Goal: Task Accomplishment & Management: Complete application form

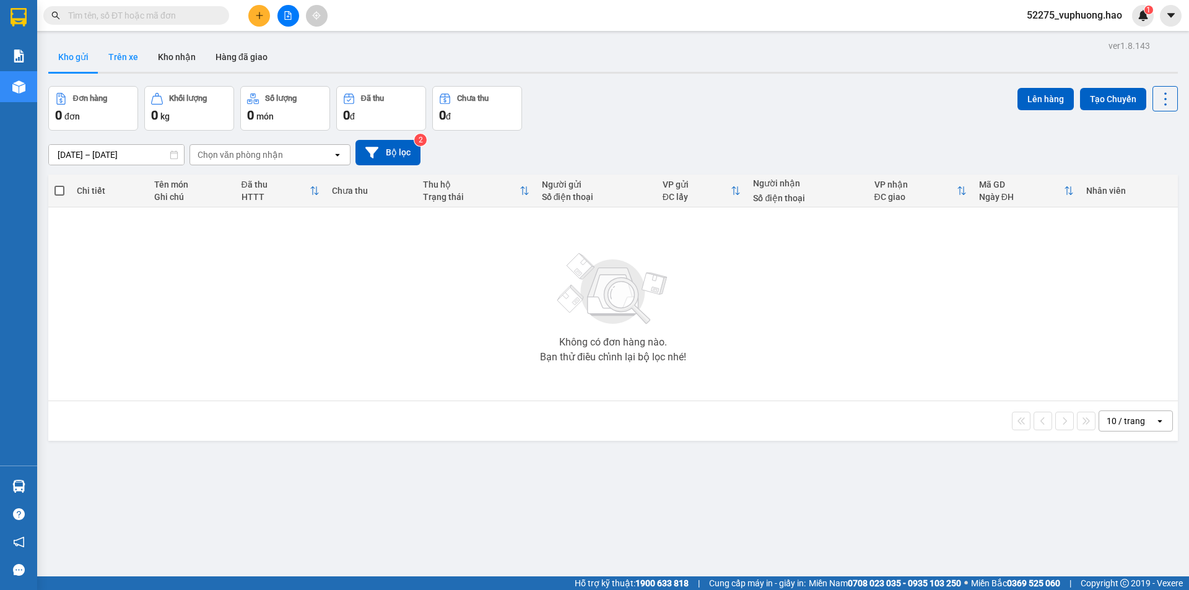
click at [127, 61] on button "Trên xe" at bounding box center [123, 57] width 50 height 30
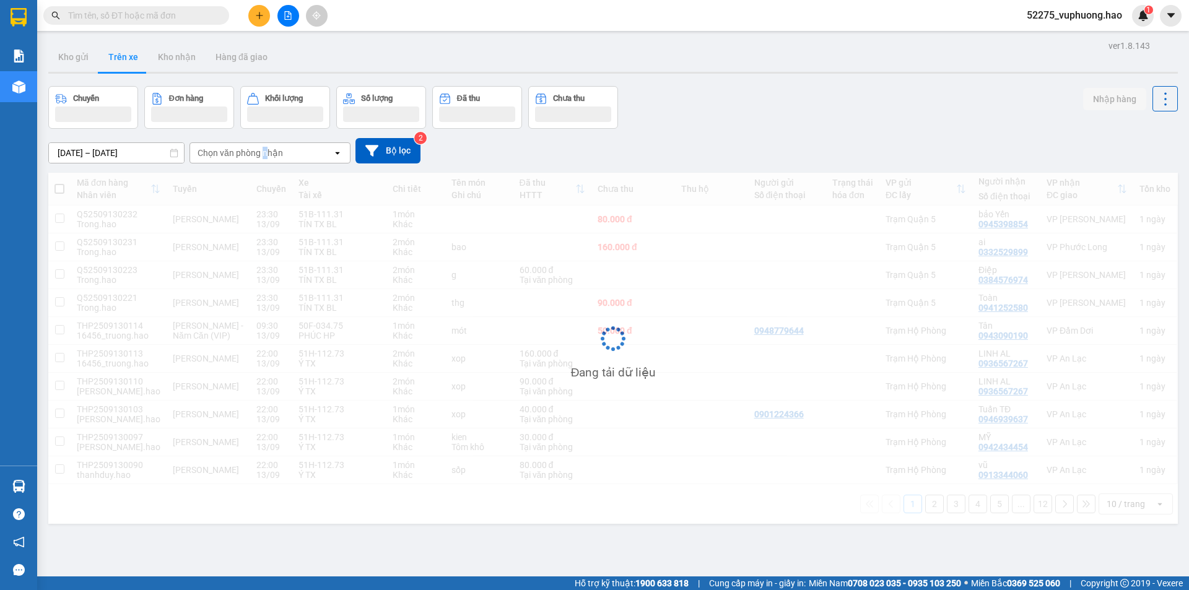
click at [265, 159] on div "Chọn văn phòng nhận" at bounding box center [239, 153] width 85 height 12
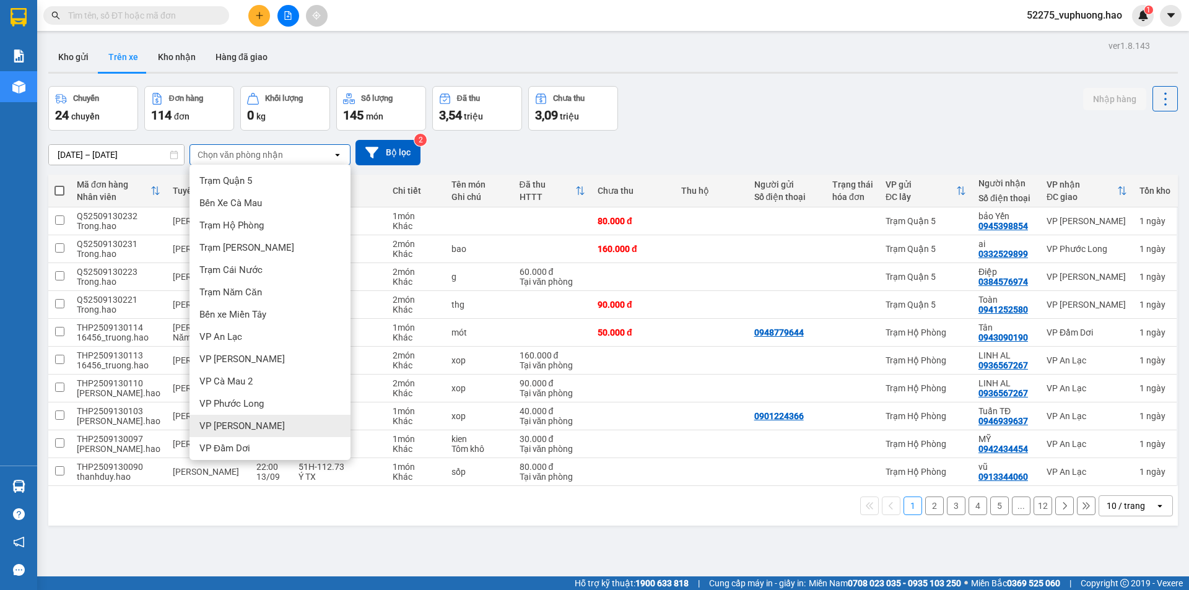
click at [229, 427] on span "VP [PERSON_NAME]" at bounding box center [241, 426] width 85 height 12
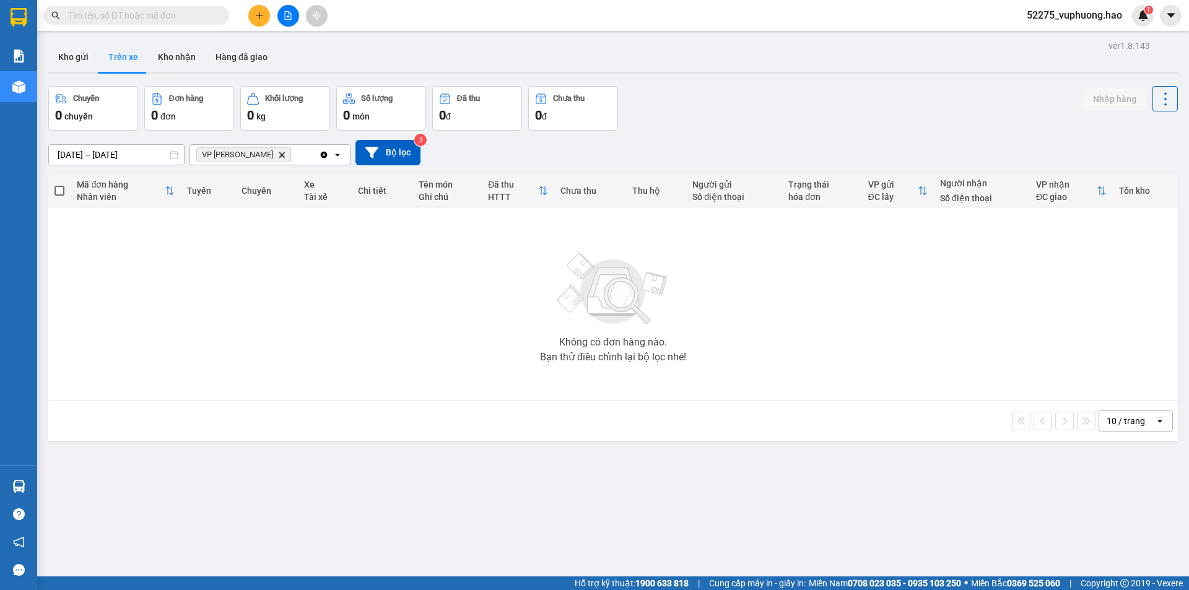
click at [278, 157] on icon "Delete" at bounding box center [281, 154] width 7 height 7
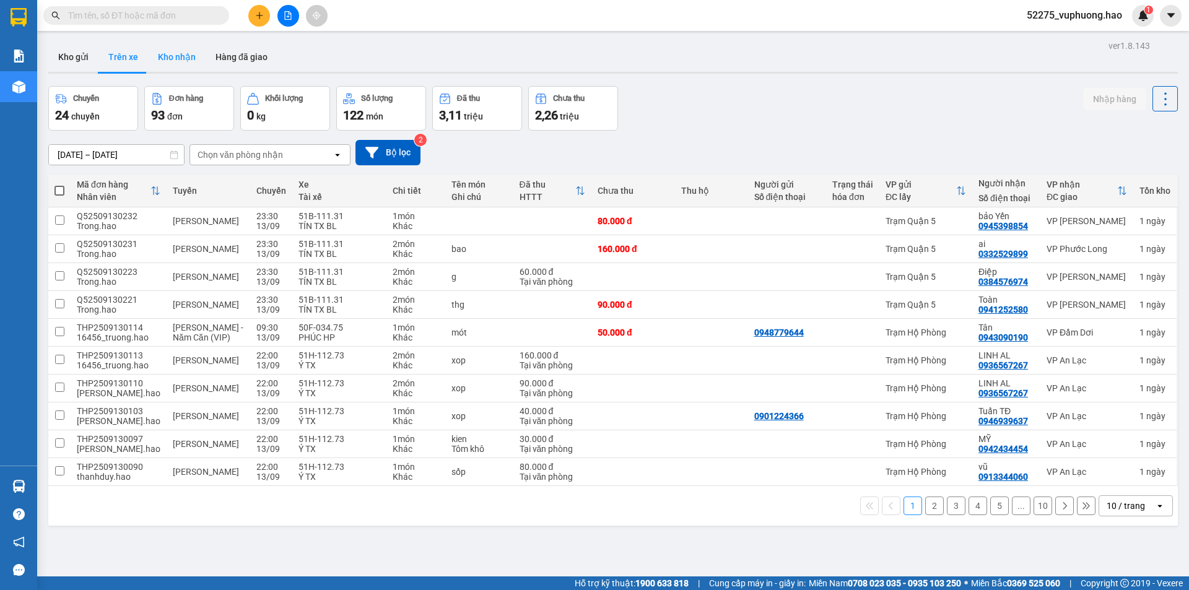
click at [178, 56] on button "Kho nhận" at bounding box center [177, 57] width 58 height 30
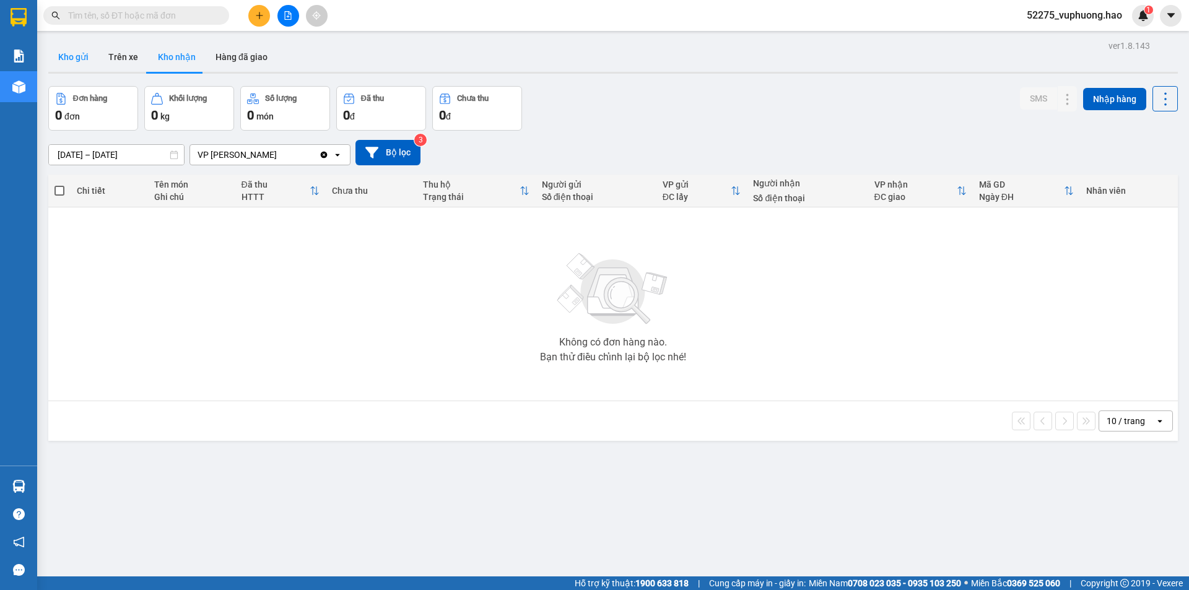
click at [69, 56] on button "Kho gửi" at bounding box center [73, 57] width 50 height 30
click at [141, 59] on button "Trên xe" at bounding box center [123, 57] width 50 height 30
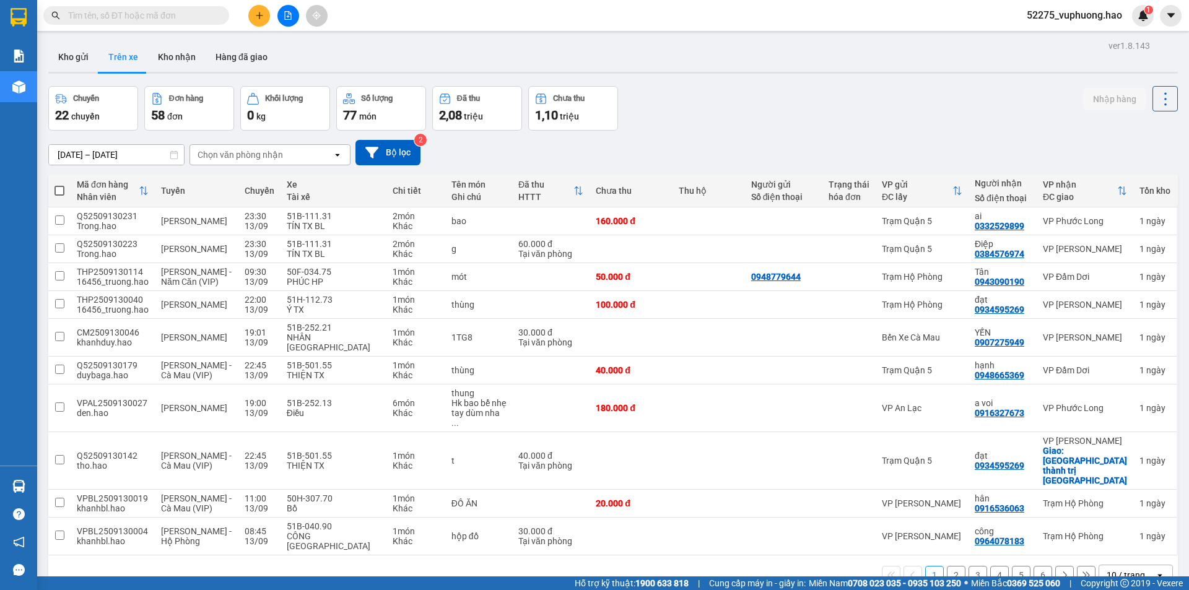
click at [167, 11] on input "text" at bounding box center [141, 16] width 146 height 14
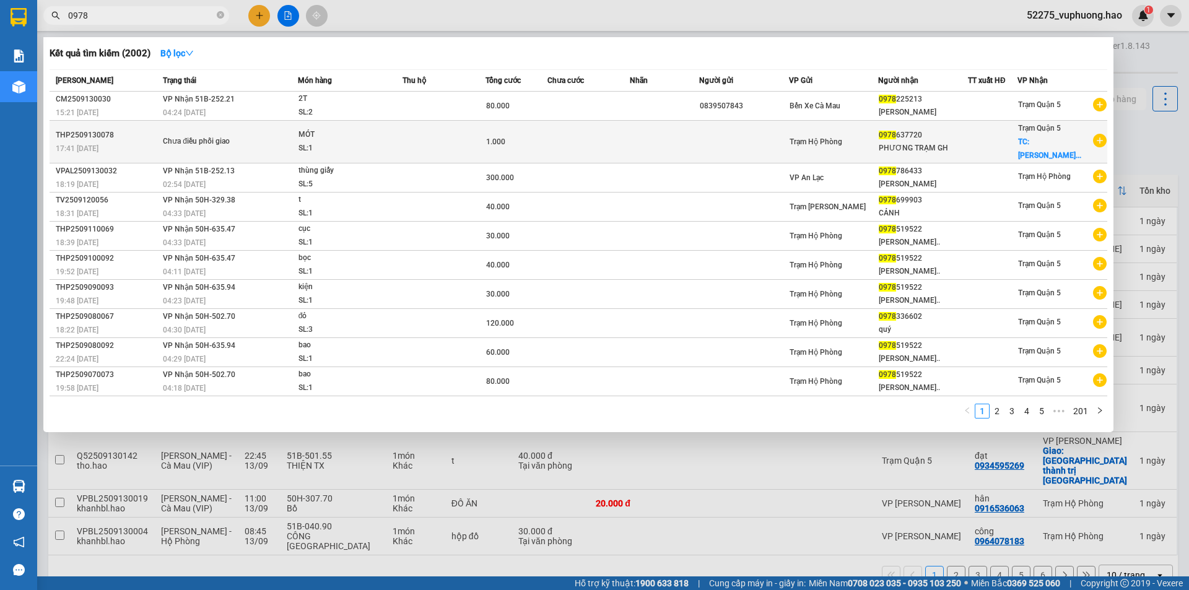
type input "0978"
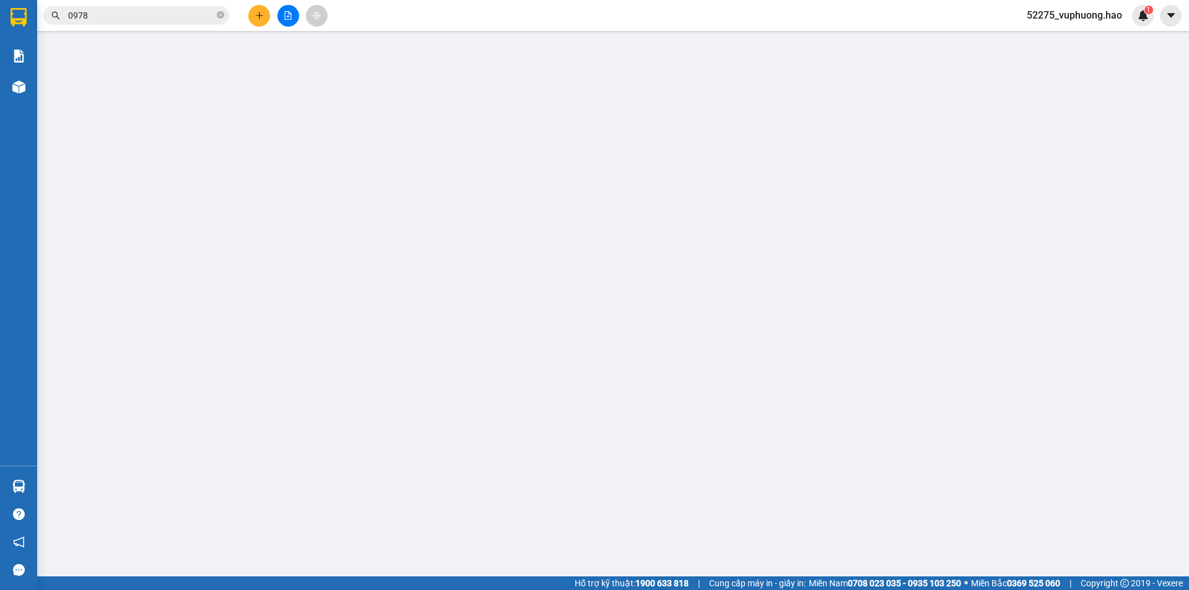
type input "0978637720"
type input "PHƯƠNG TRẠM GH"
checkbox input "true"
type input "[PERSON_NAME] thảo điền q2"
type input "1.000"
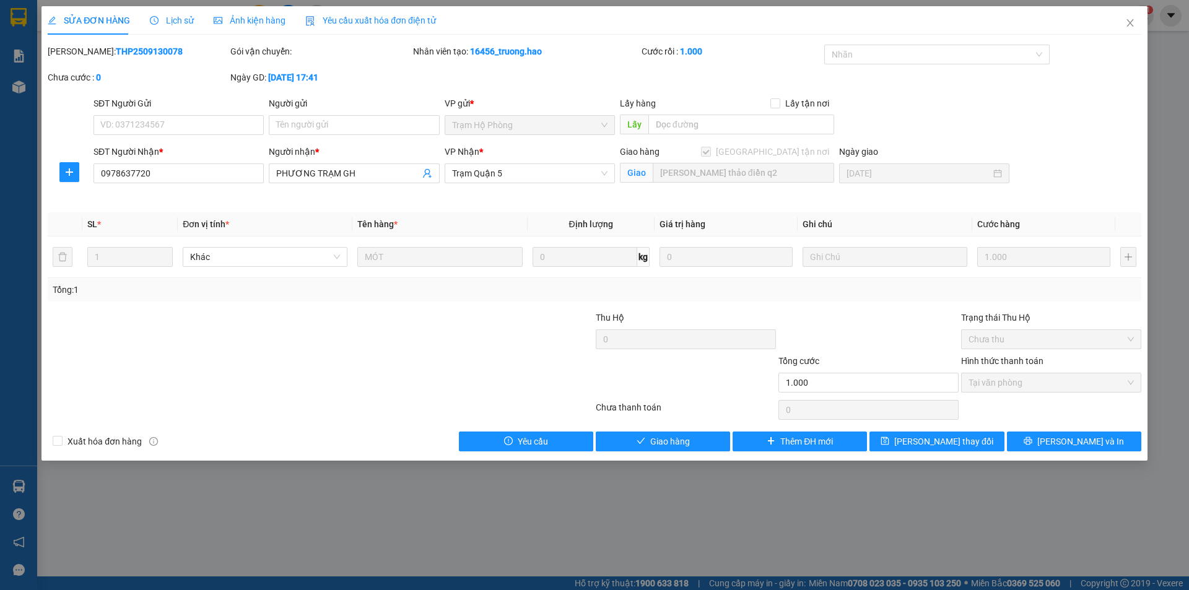
click at [179, 20] on span "Lịch sử" at bounding box center [172, 20] width 44 height 10
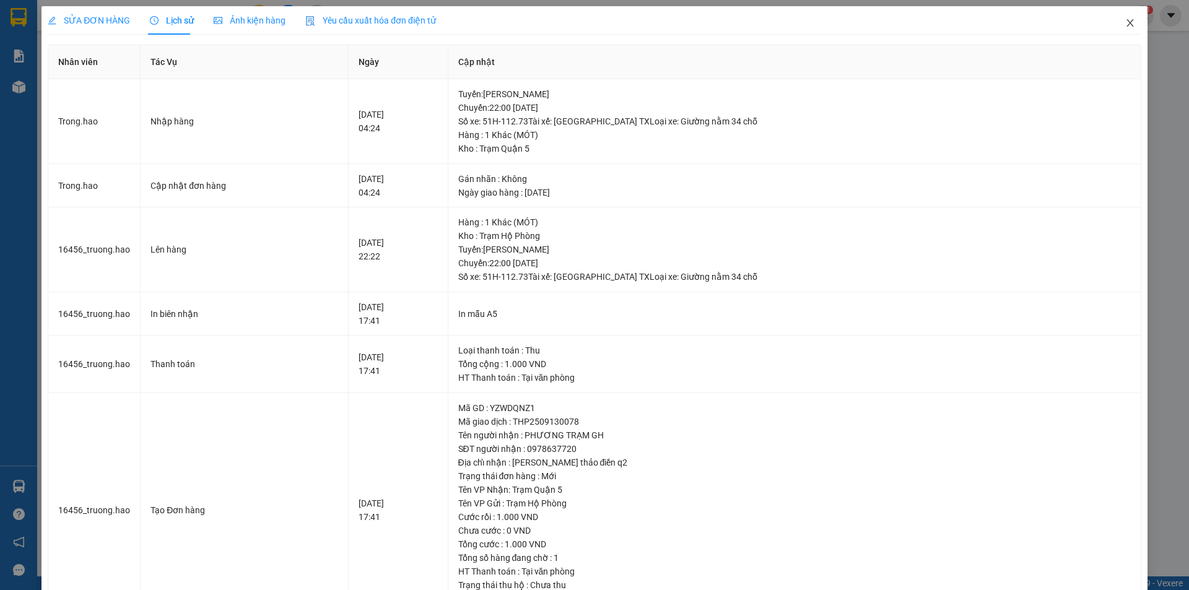
click at [1125, 23] on icon "close" at bounding box center [1130, 23] width 10 height 10
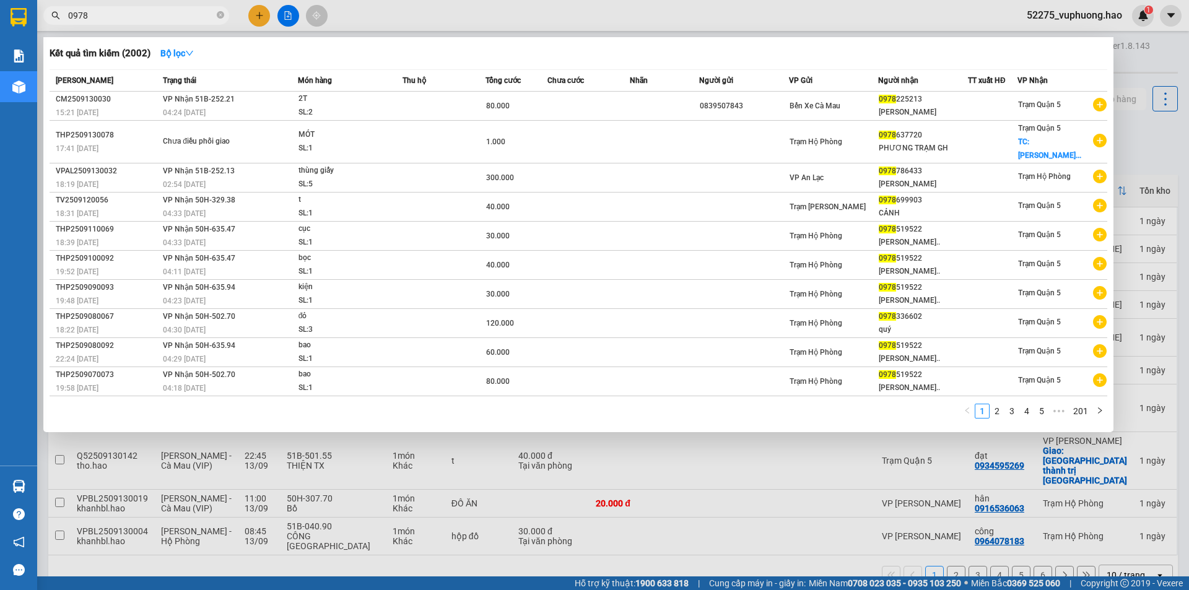
click at [173, 17] on input "0978" at bounding box center [141, 16] width 146 height 14
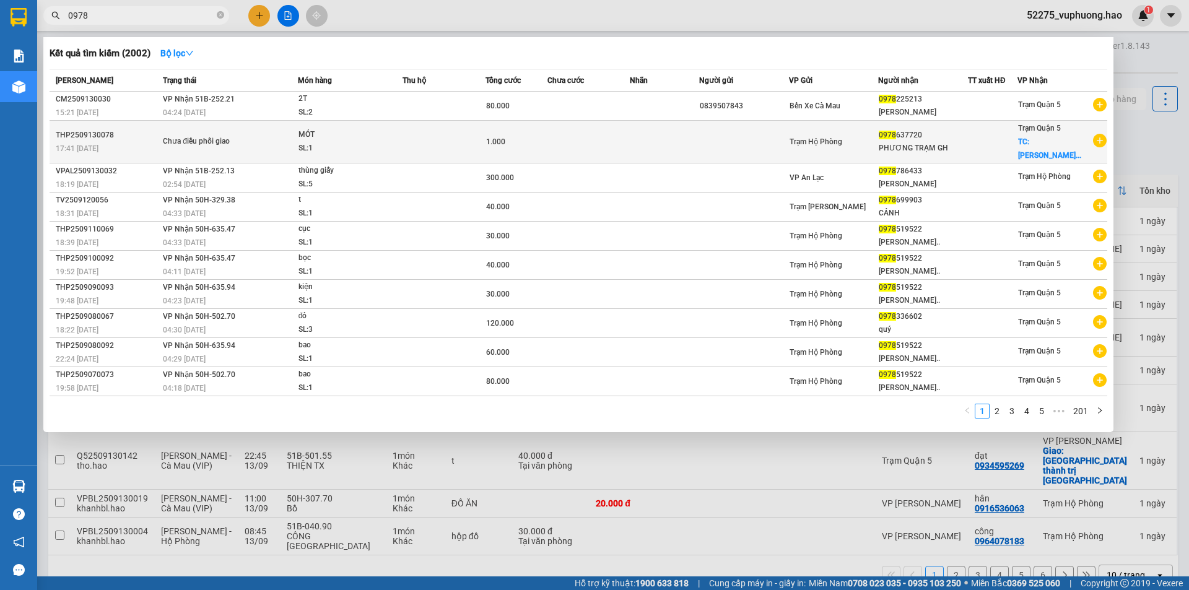
click at [714, 149] on td at bounding box center [744, 142] width 90 height 43
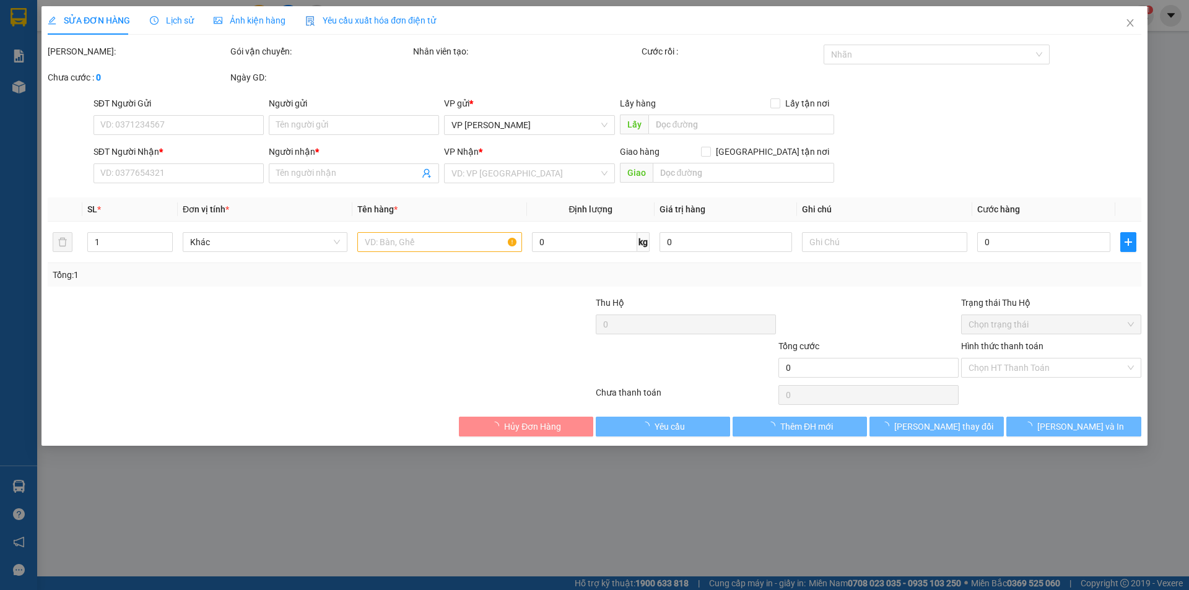
type input "0978637720"
type input "PHƯƠNG TRẠM GH"
checkbox input "true"
type input "[PERSON_NAME] thảo điền q2"
type input "1.000"
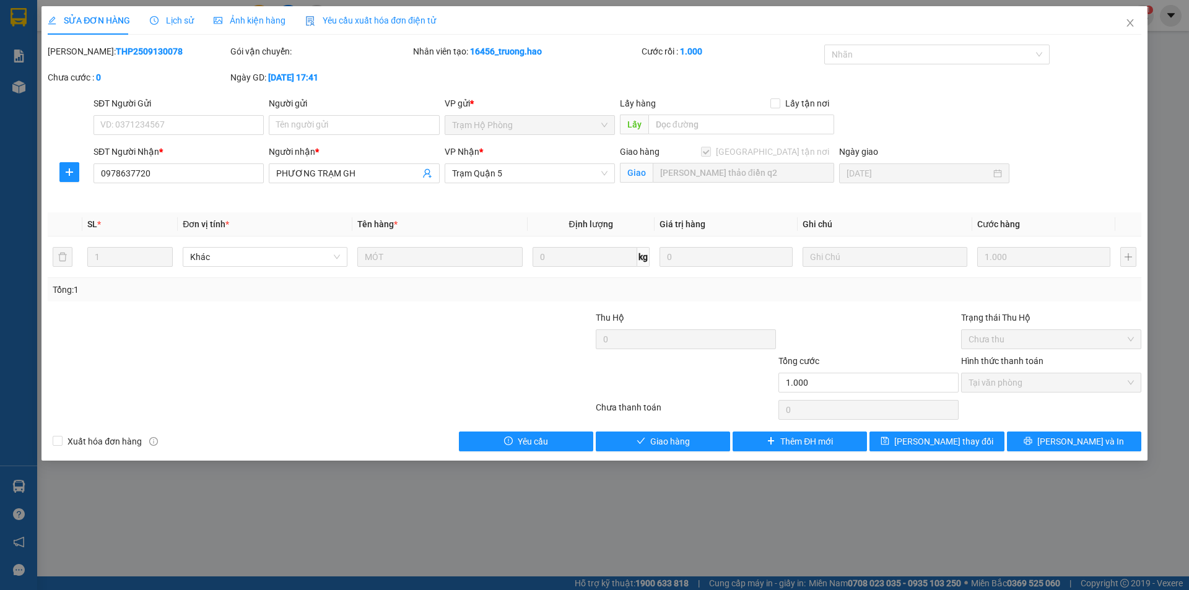
click at [172, 24] on span "Lịch sử" at bounding box center [172, 20] width 44 height 10
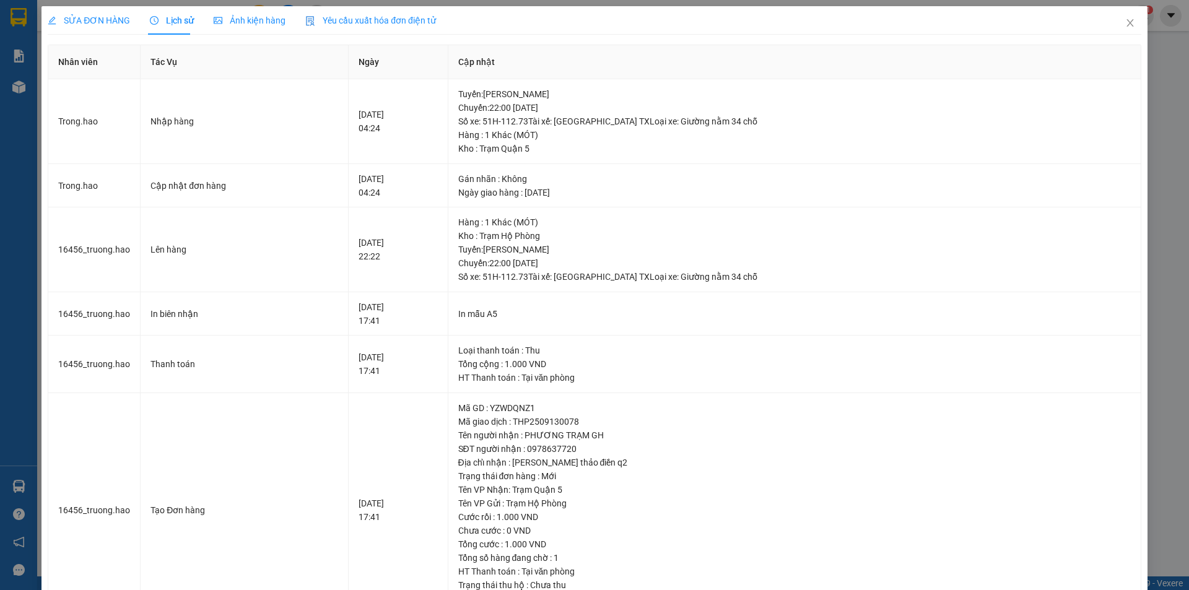
click at [242, 27] on div "Ảnh kiện hàng" at bounding box center [250, 20] width 72 height 28
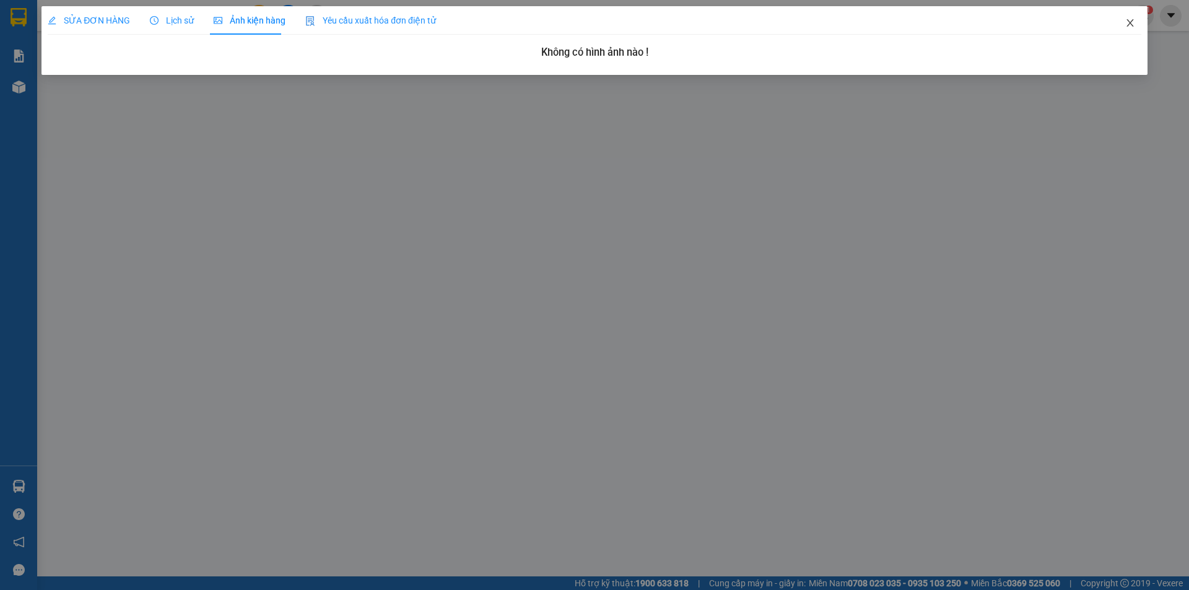
click at [1127, 22] on icon "close" at bounding box center [1130, 23] width 10 height 10
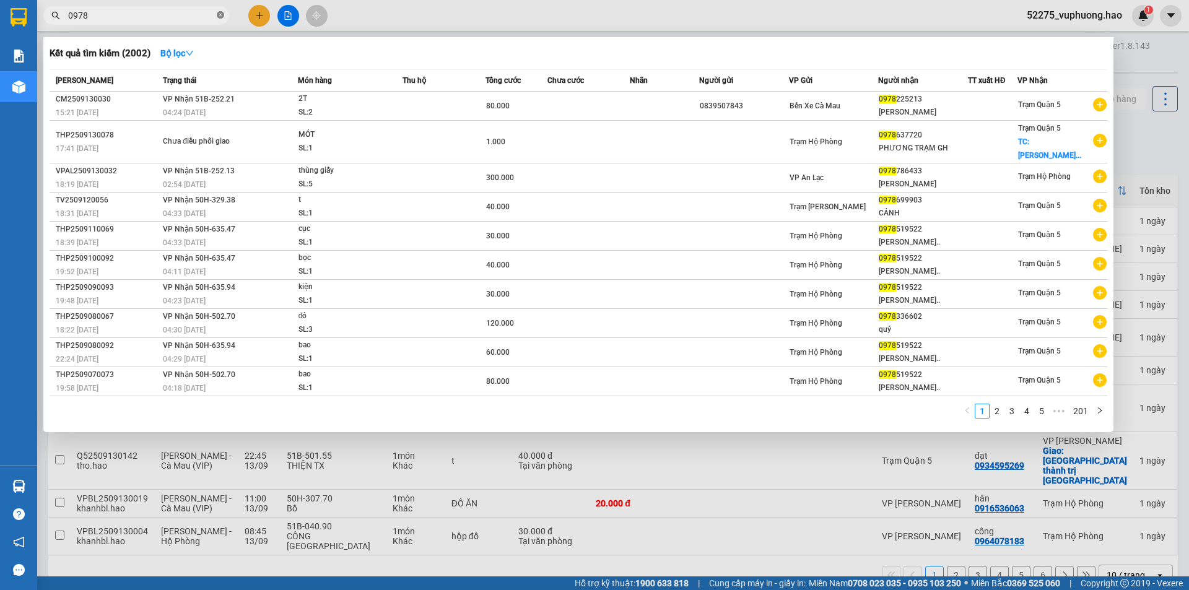
click at [220, 17] on icon "close-circle" at bounding box center [220, 14] width 7 height 7
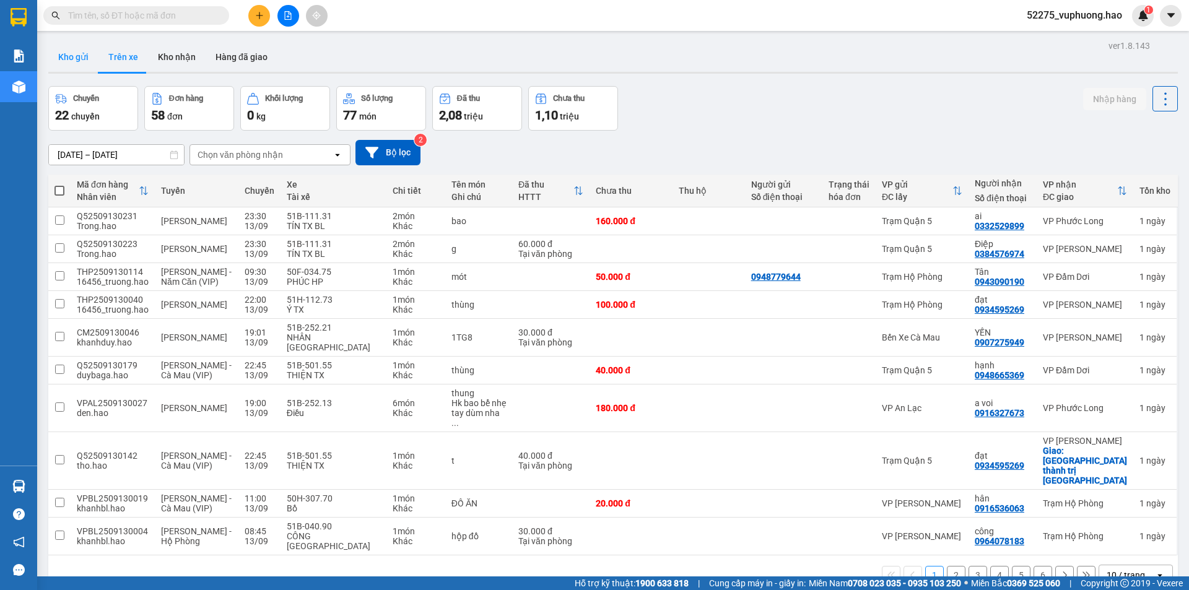
click at [85, 56] on button "Kho gửi" at bounding box center [73, 57] width 50 height 30
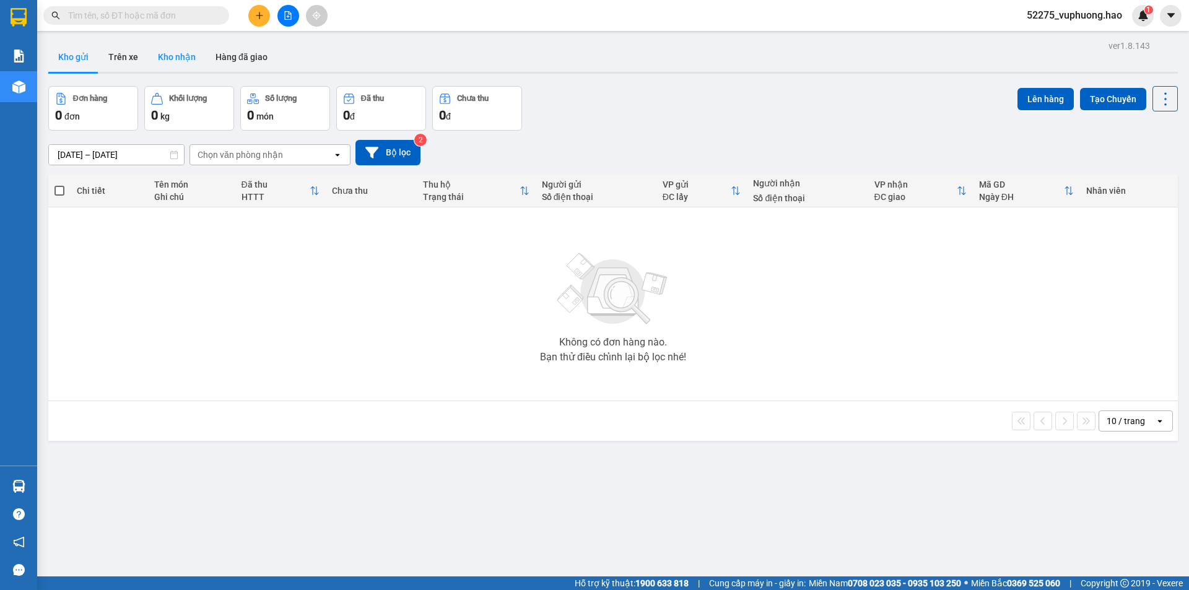
click at [163, 50] on button "Kho nhận" at bounding box center [177, 57] width 58 height 30
click at [219, 50] on button "Hàng đã giao" at bounding box center [242, 57] width 72 height 30
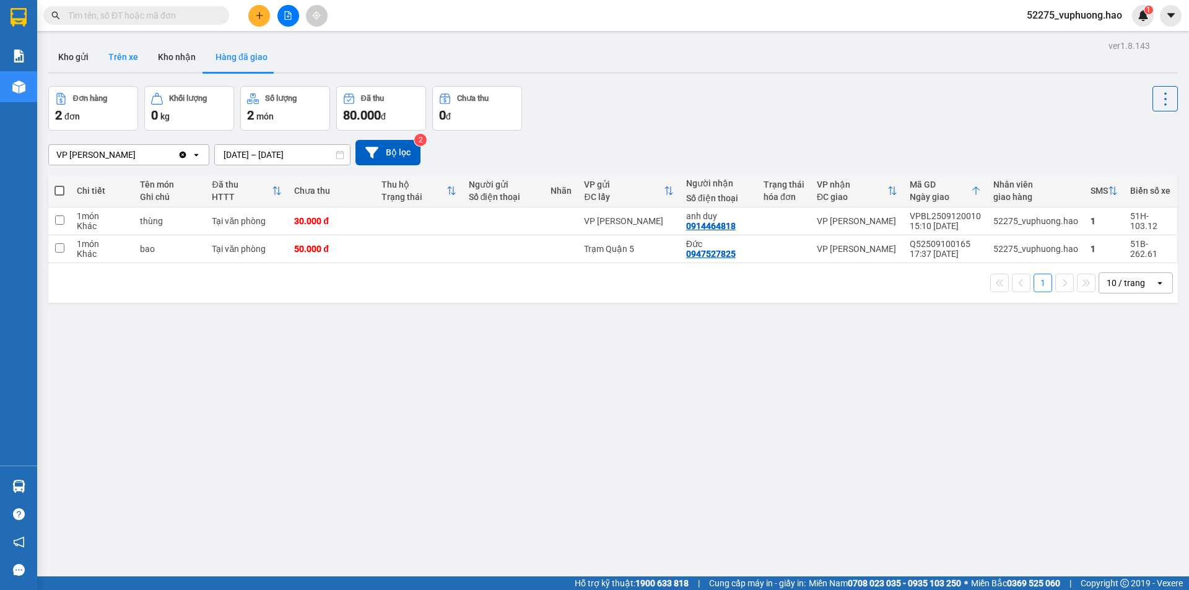
click at [136, 60] on button "Trên xe" at bounding box center [123, 57] width 50 height 30
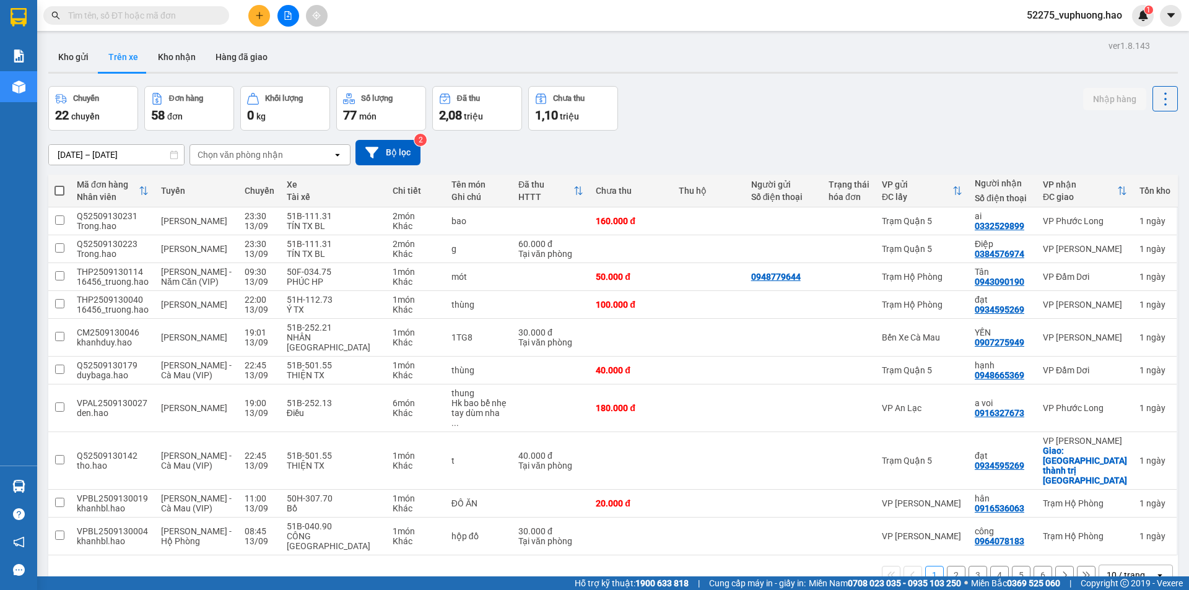
click at [287, 156] on div "Chọn văn phòng nhận" at bounding box center [261, 155] width 142 height 20
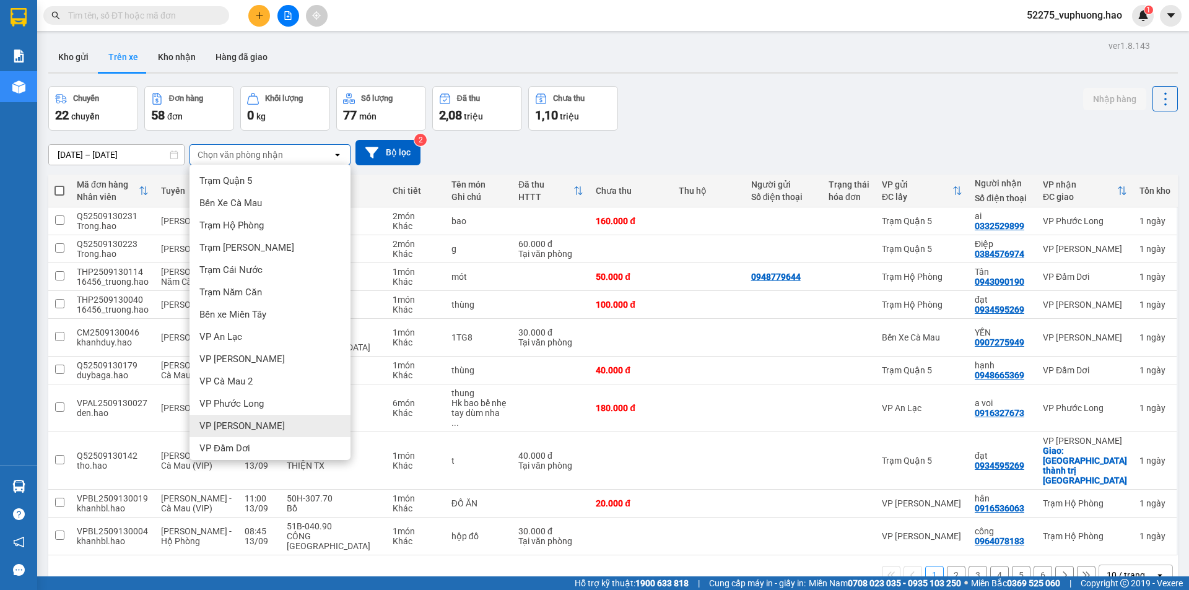
click at [245, 429] on span "VP [PERSON_NAME]" at bounding box center [241, 426] width 85 height 12
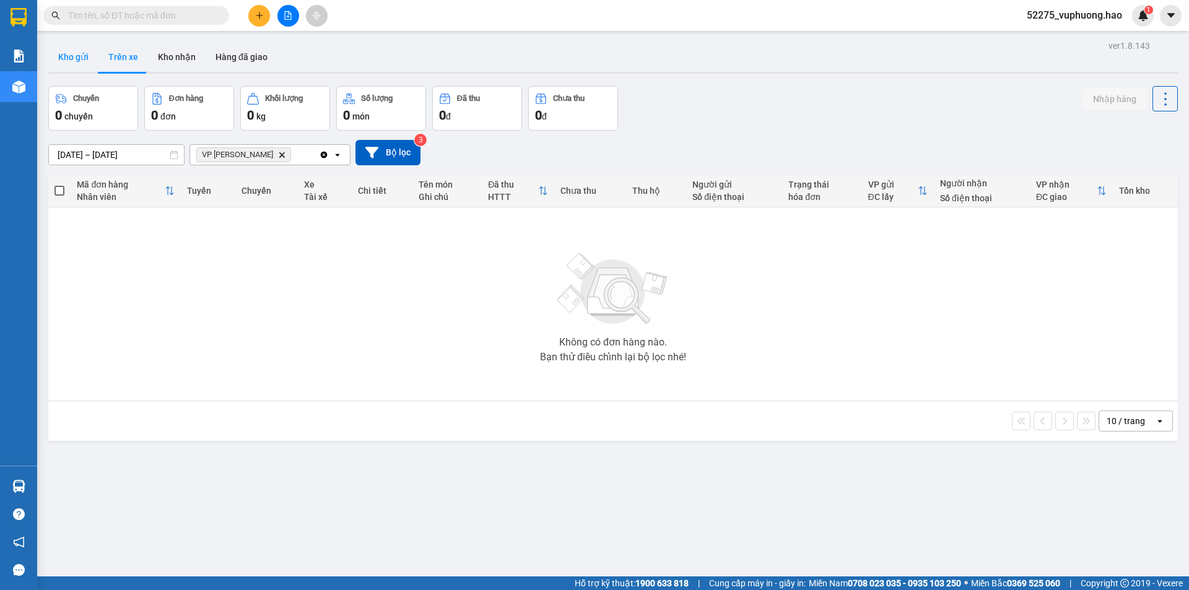
click at [73, 54] on button "Kho gửi" at bounding box center [73, 57] width 50 height 30
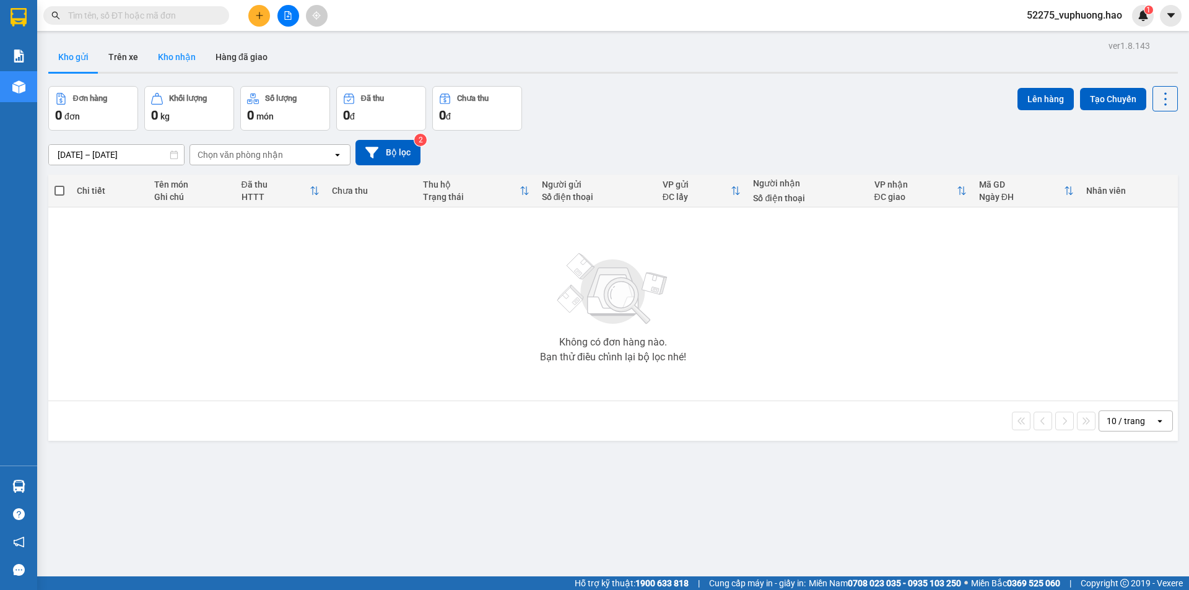
click at [176, 57] on button "Kho nhận" at bounding box center [177, 57] width 58 height 30
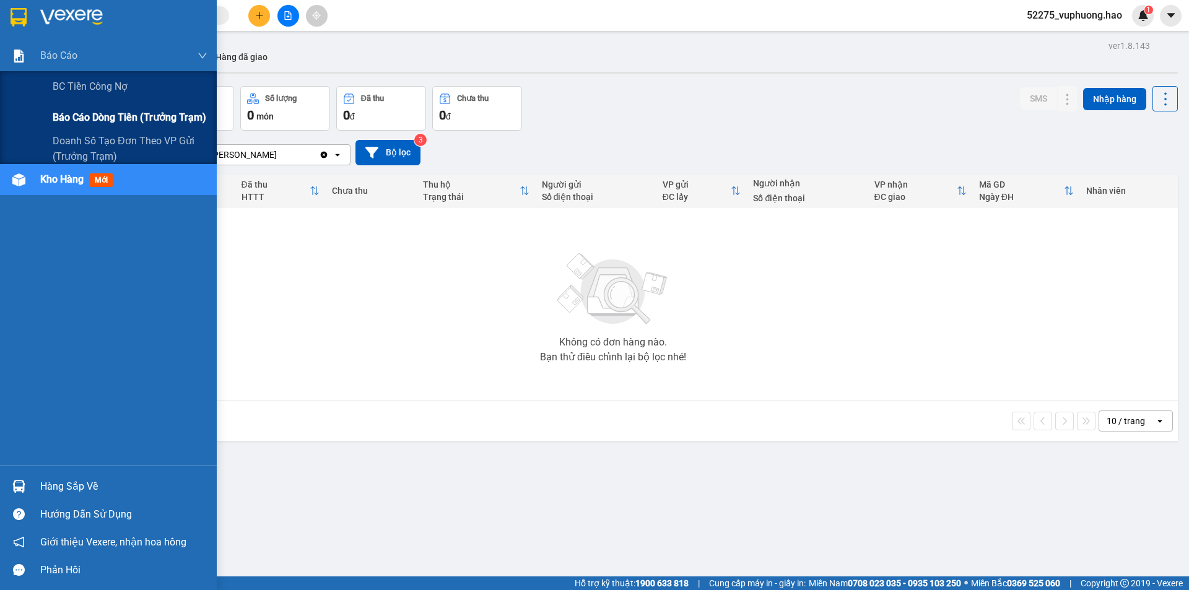
click at [87, 112] on span "Báo cáo dòng tiền (trưởng trạm)" at bounding box center [130, 117] width 154 height 15
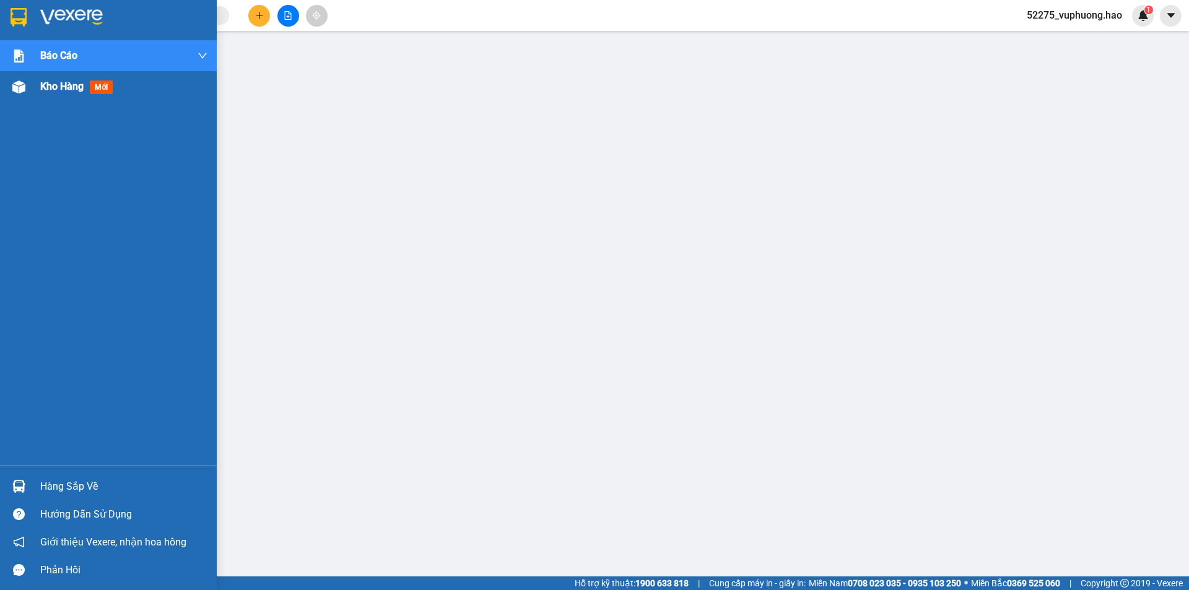
click at [84, 87] on span "Kho hàng" at bounding box center [61, 86] width 43 height 12
